Goal: Find specific page/section: Find specific page/section

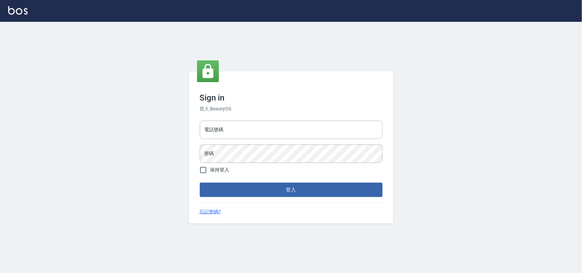
click at [265, 142] on div "電話號碼 電話號碼 密碼 密碼" at bounding box center [291, 142] width 188 height 48
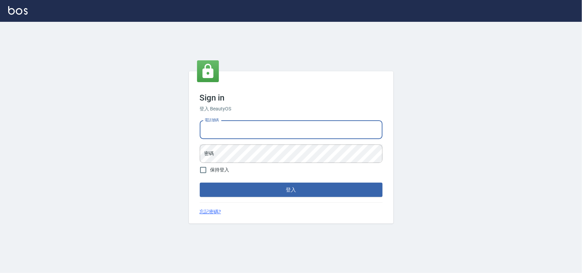
type input "0985335300"
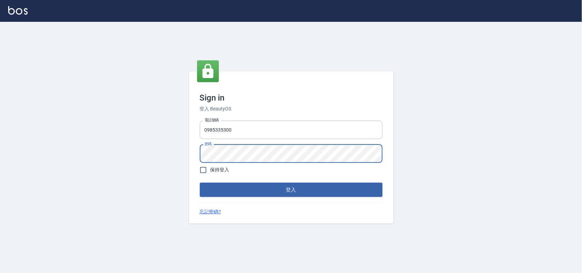
click at [200, 183] on button "登入" at bounding box center [291, 190] width 183 height 14
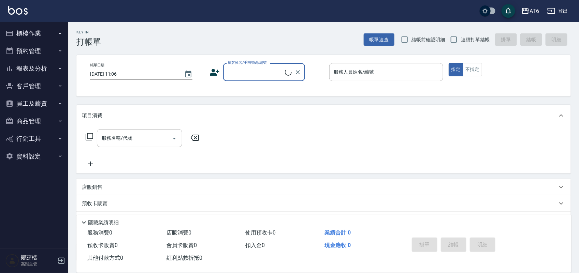
click at [41, 67] on button "報表及分析" at bounding box center [34, 69] width 63 height 18
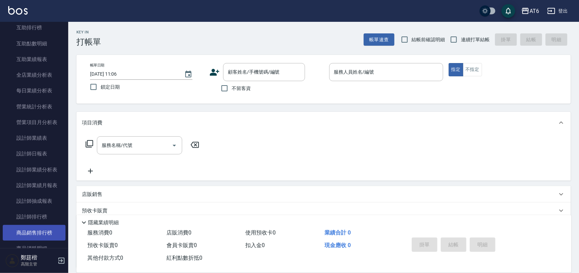
scroll to position [213, 0]
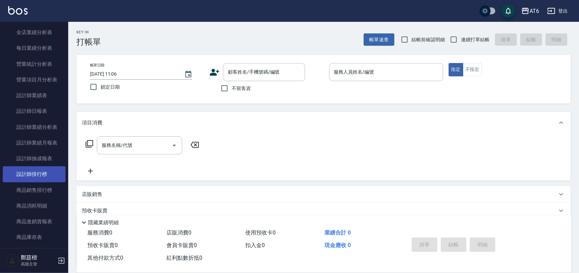
click at [43, 170] on link "設計師排行榜" at bounding box center [34, 174] width 63 height 16
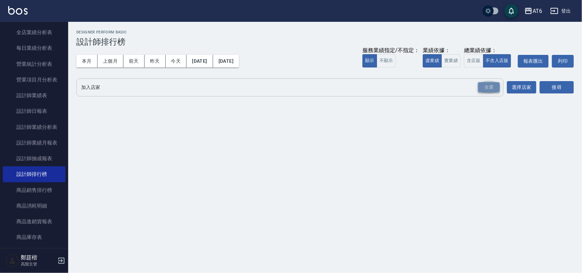
click at [494, 86] on div "全選" at bounding box center [489, 87] width 22 height 11
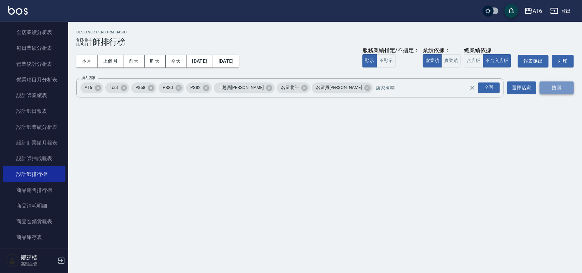
click at [550, 86] on button "搜尋" at bounding box center [557, 88] width 34 height 13
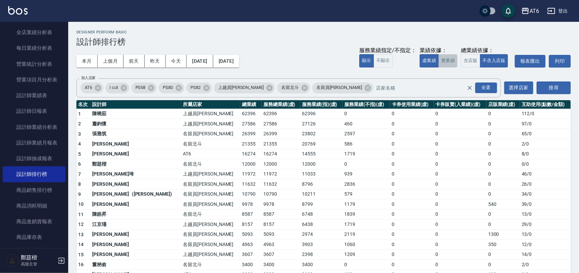
click at [454, 62] on button "實業績" at bounding box center [447, 60] width 19 height 13
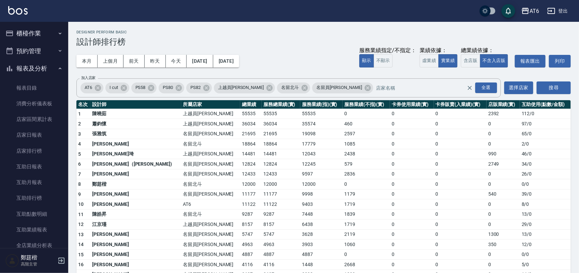
click at [15, 68] on button "報表及分析" at bounding box center [34, 69] width 63 height 18
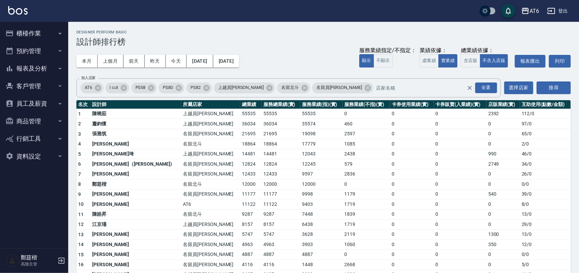
click at [27, 38] on button "櫃檯作業" at bounding box center [34, 34] width 63 height 18
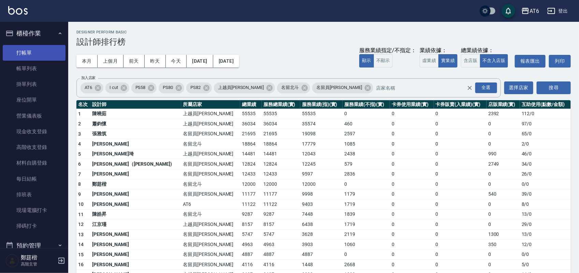
click at [26, 55] on link "打帳單" at bounding box center [34, 53] width 63 height 16
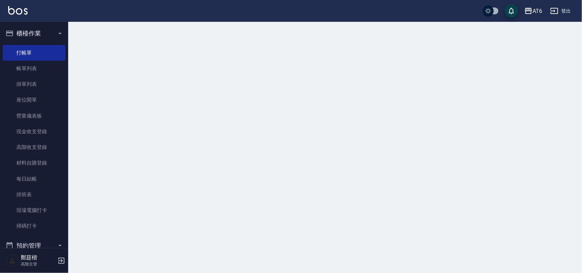
click at [45, 33] on button "櫃檯作業" at bounding box center [34, 34] width 63 height 18
